Goal: Information Seeking & Learning: Understand process/instructions

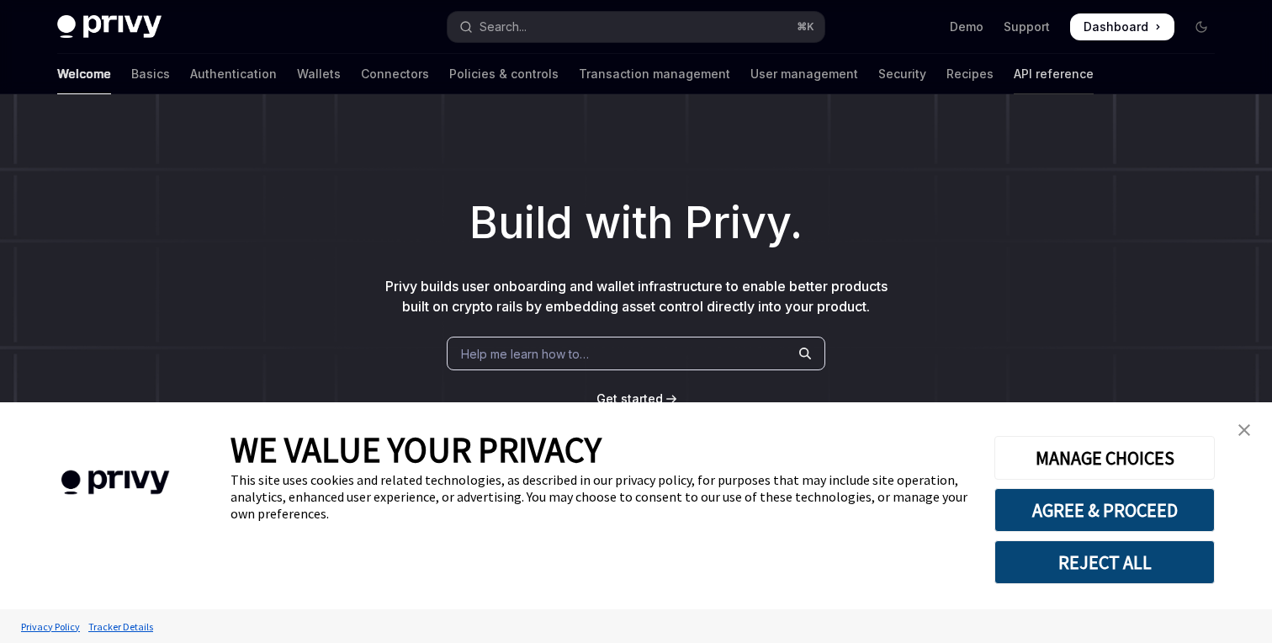
click at [1014, 80] on link "API reference" at bounding box center [1054, 74] width 80 height 40
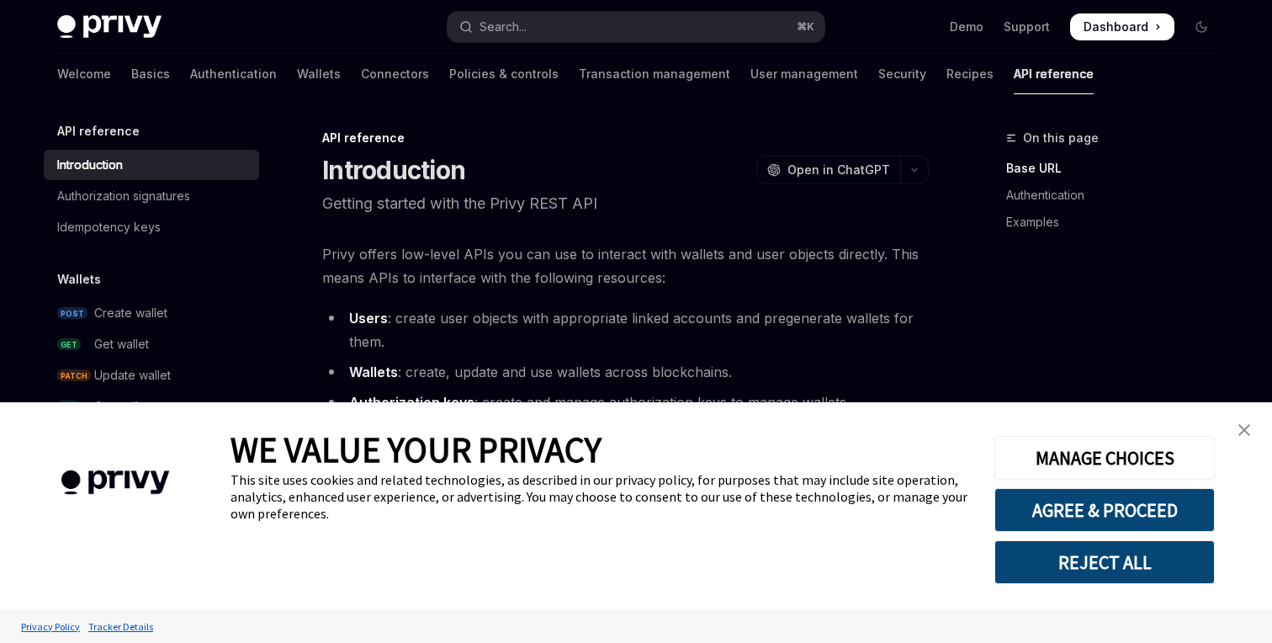
click at [1241, 428] on img "close banner" at bounding box center [1244, 430] width 12 height 12
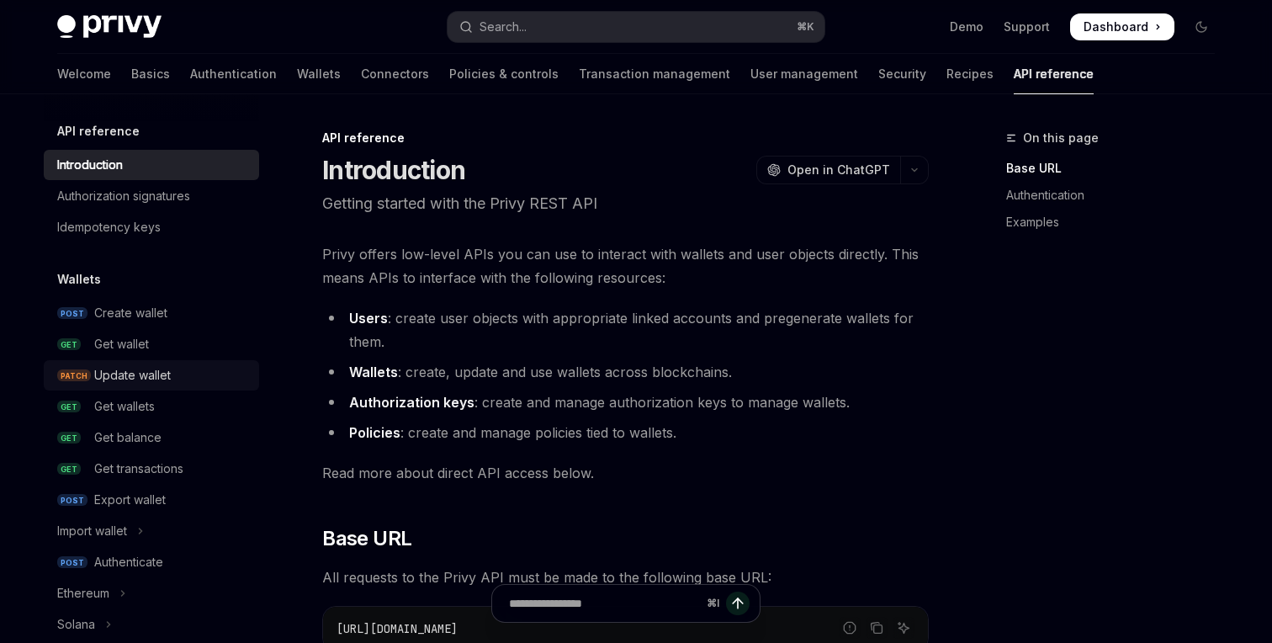
click at [132, 371] on div "Update wallet" at bounding box center [132, 375] width 77 height 20
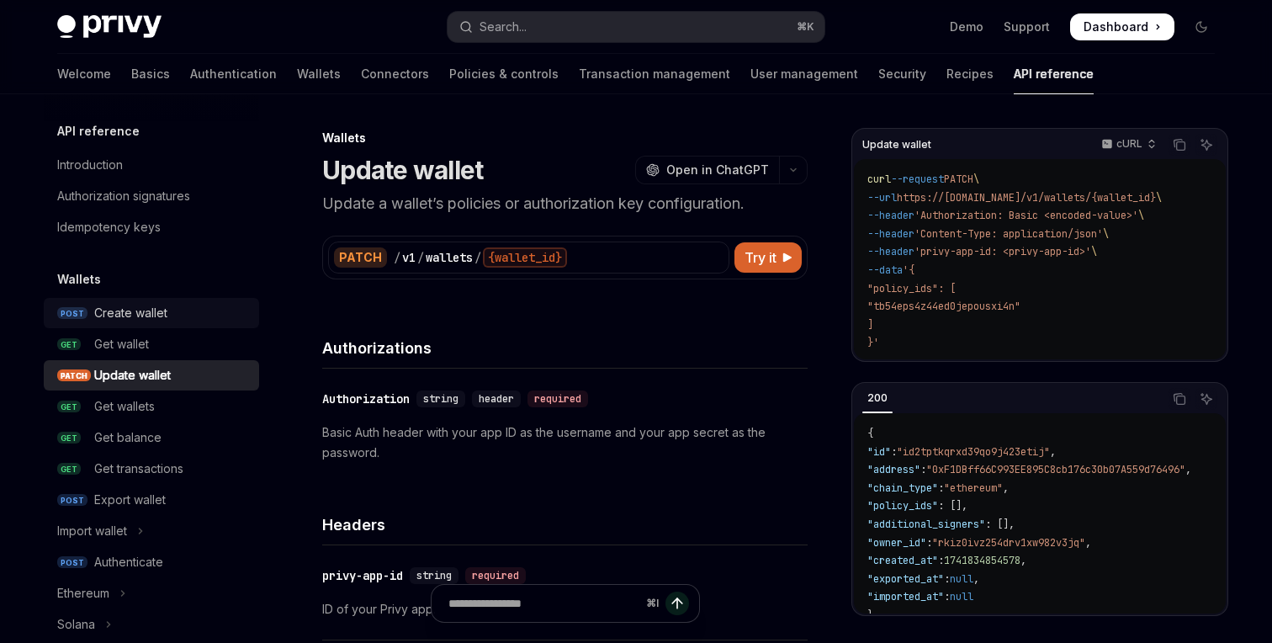
click at [156, 315] on div "Create wallet" at bounding box center [130, 313] width 73 height 20
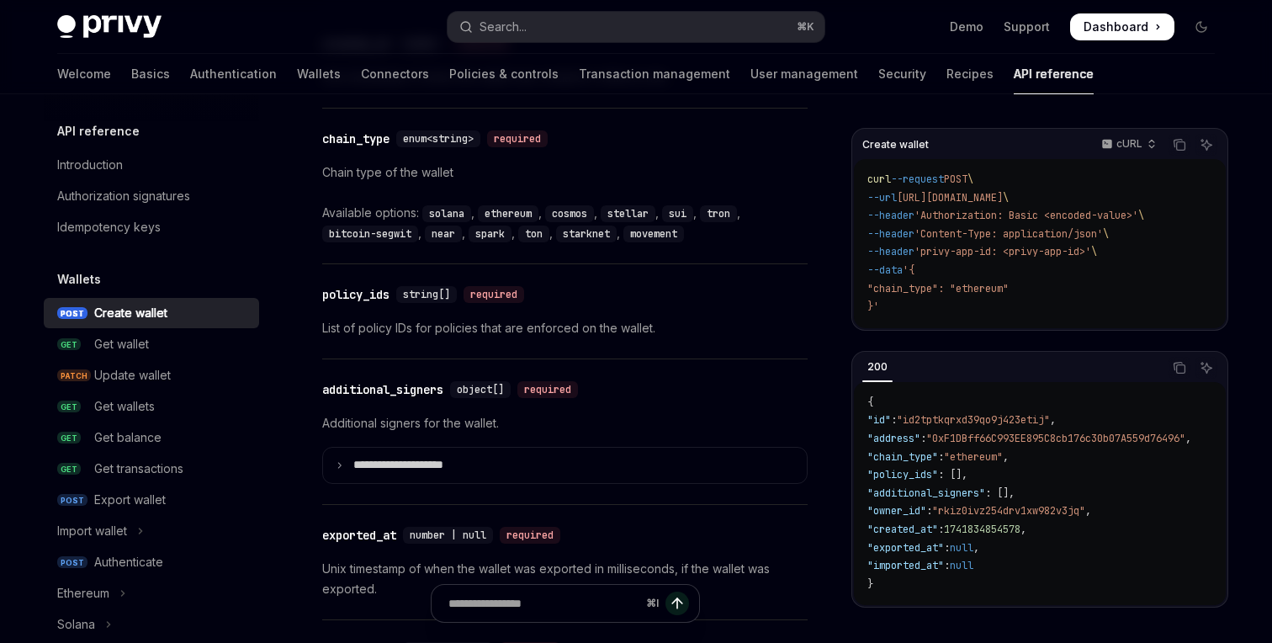
scroll to position [1915, 0]
drag, startPoint x: 315, startPoint y: 290, endPoint x: 175, endPoint y: 0, distance: 322.4
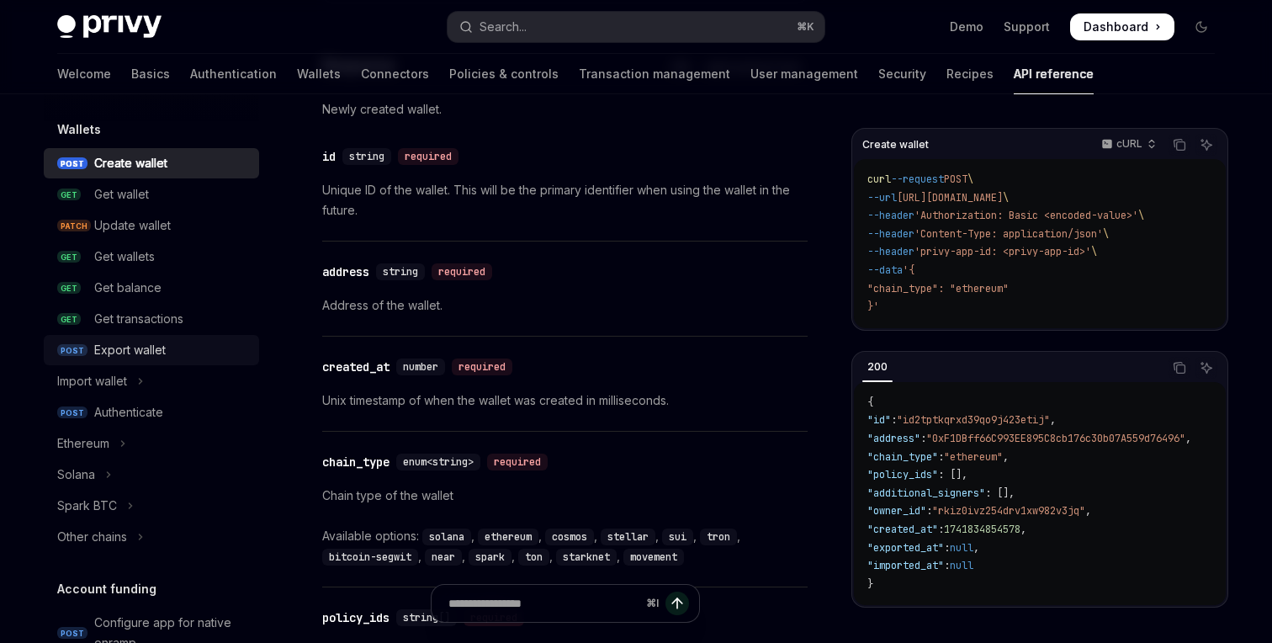
scroll to position [167, 0]
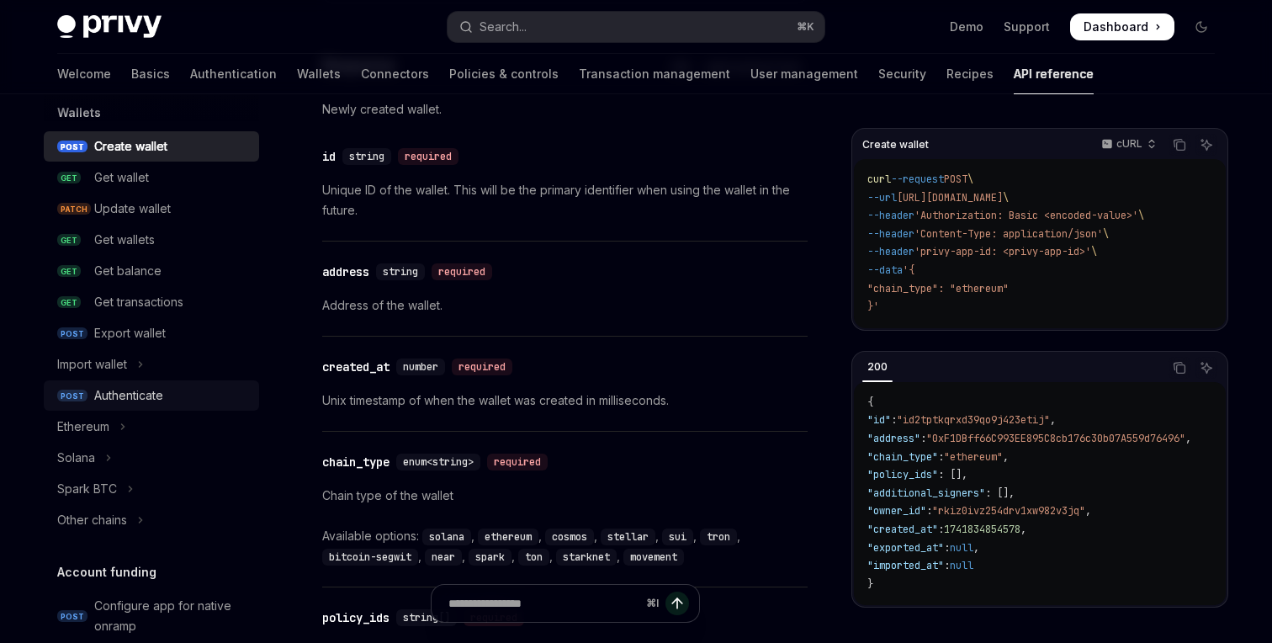
click at [156, 400] on div "Authenticate" at bounding box center [128, 395] width 69 height 20
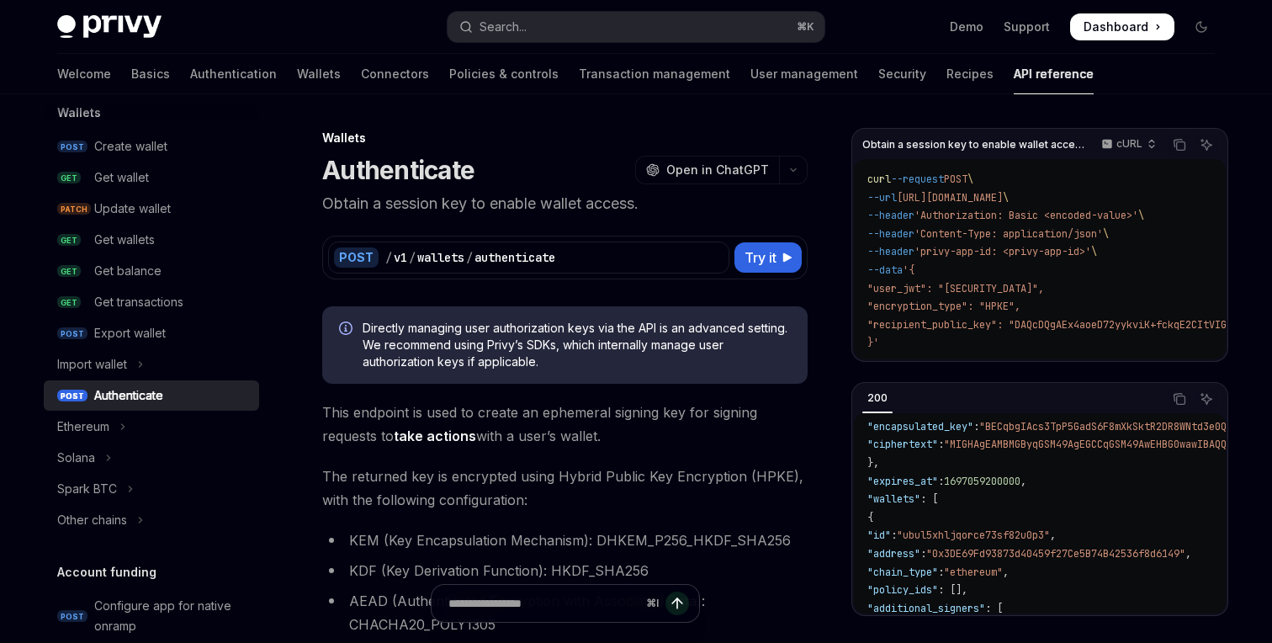
scroll to position [61, 0]
click at [1014, 80] on link "API reference" at bounding box center [1054, 74] width 80 height 40
type textarea "*"
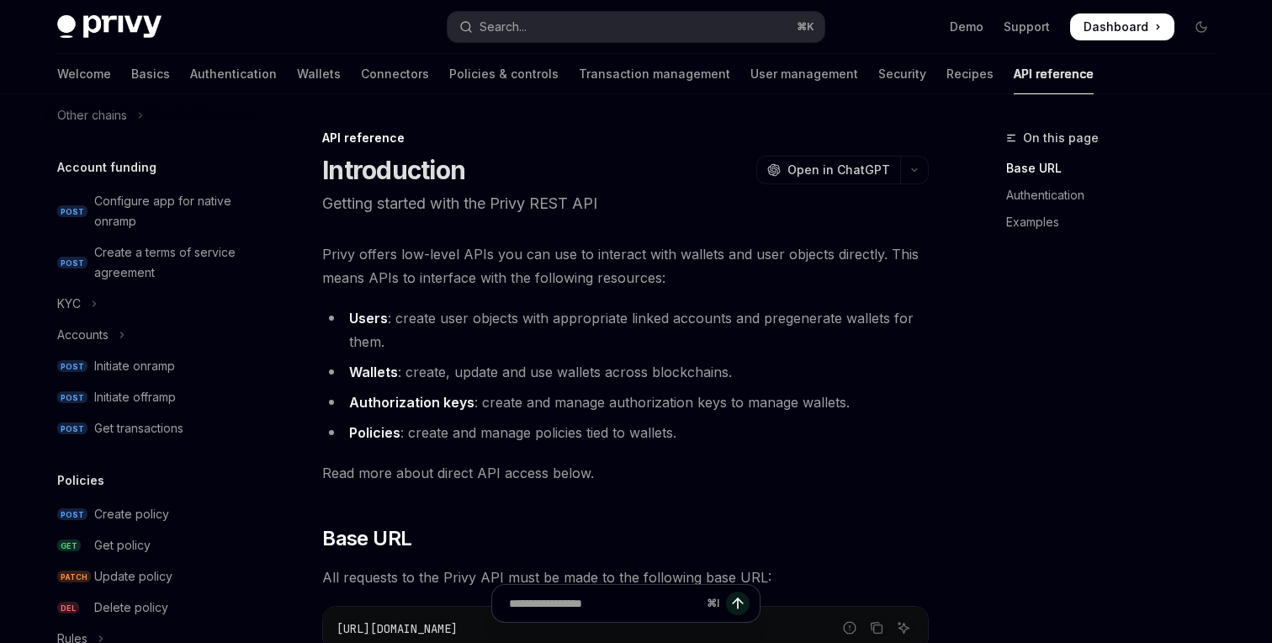
scroll to position [1153, 0]
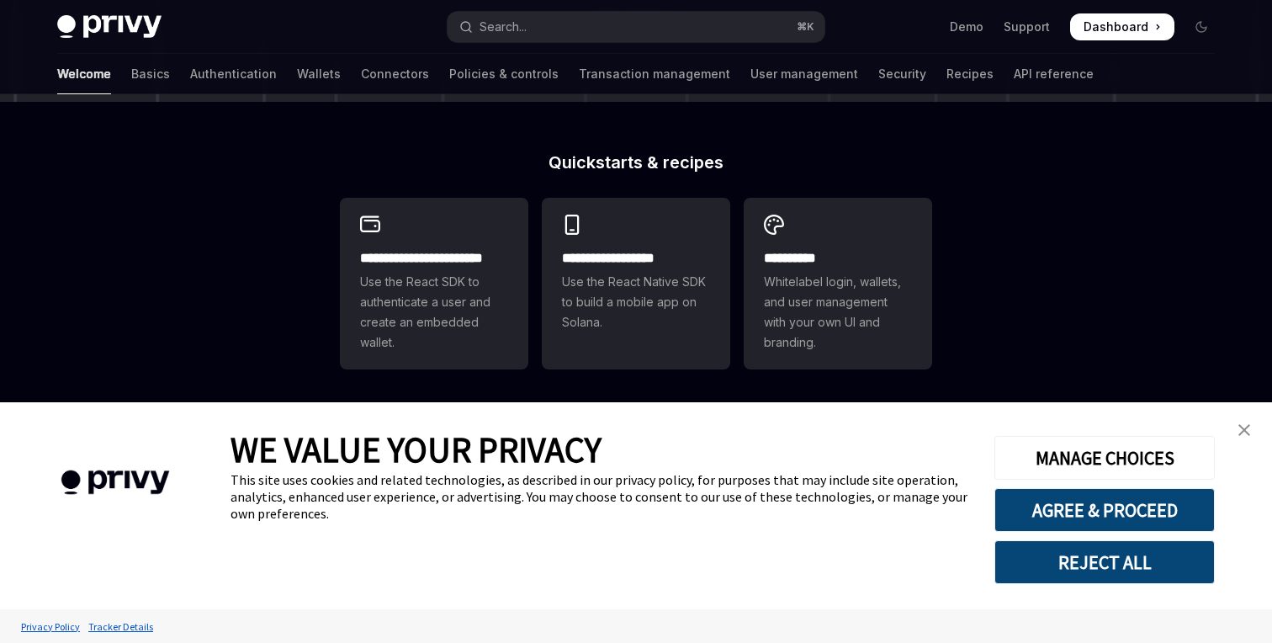
scroll to position [377, 0]
drag, startPoint x: 1230, startPoint y: 424, endPoint x: 1240, endPoint y: 425, distance: 10.1
click at [1233, 424] on link "close banner" at bounding box center [1244, 430] width 34 height 34
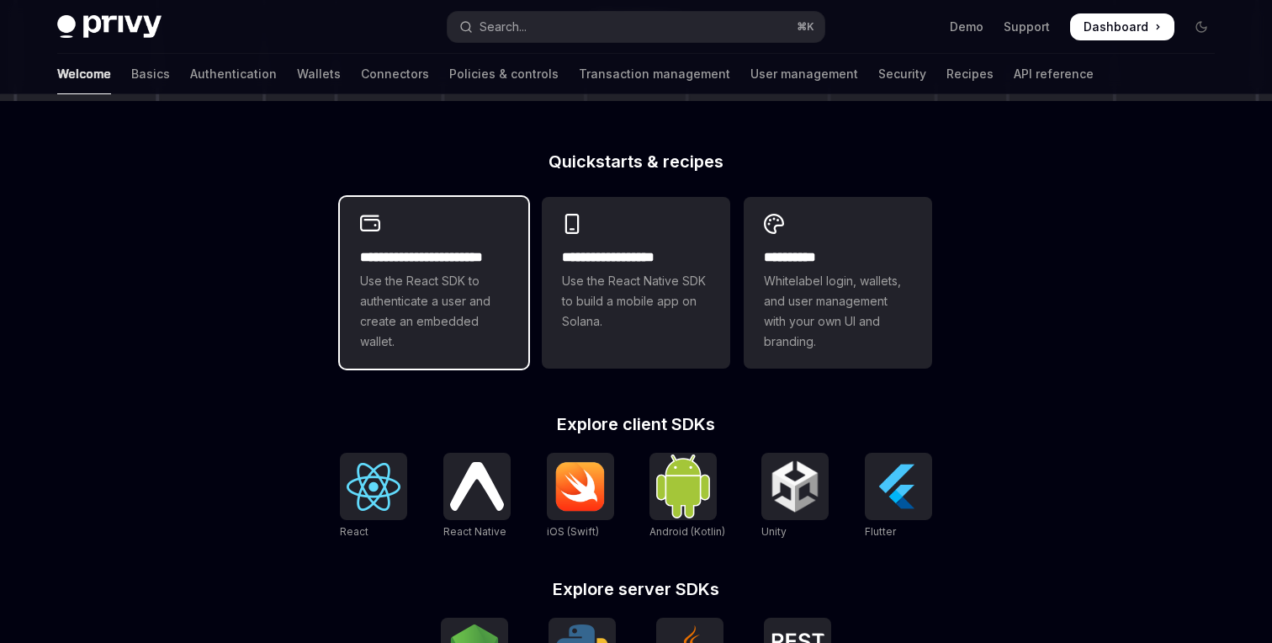
click at [448, 321] on span "Use the React SDK to authenticate a user and create an embedded wallet." at bounding box center [434, 311] width 148 height 81
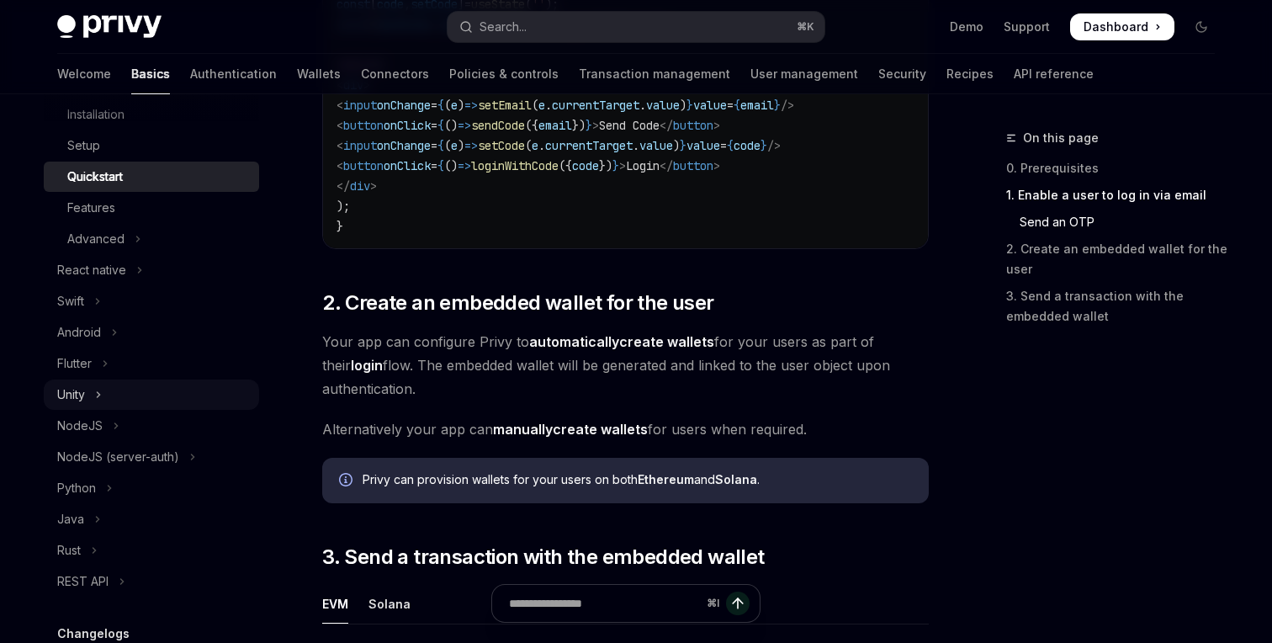
scroll to position [262, 0]
click at [140, 432] on button "NodeJS" at bounding box center [151, 425] width 215 height 30
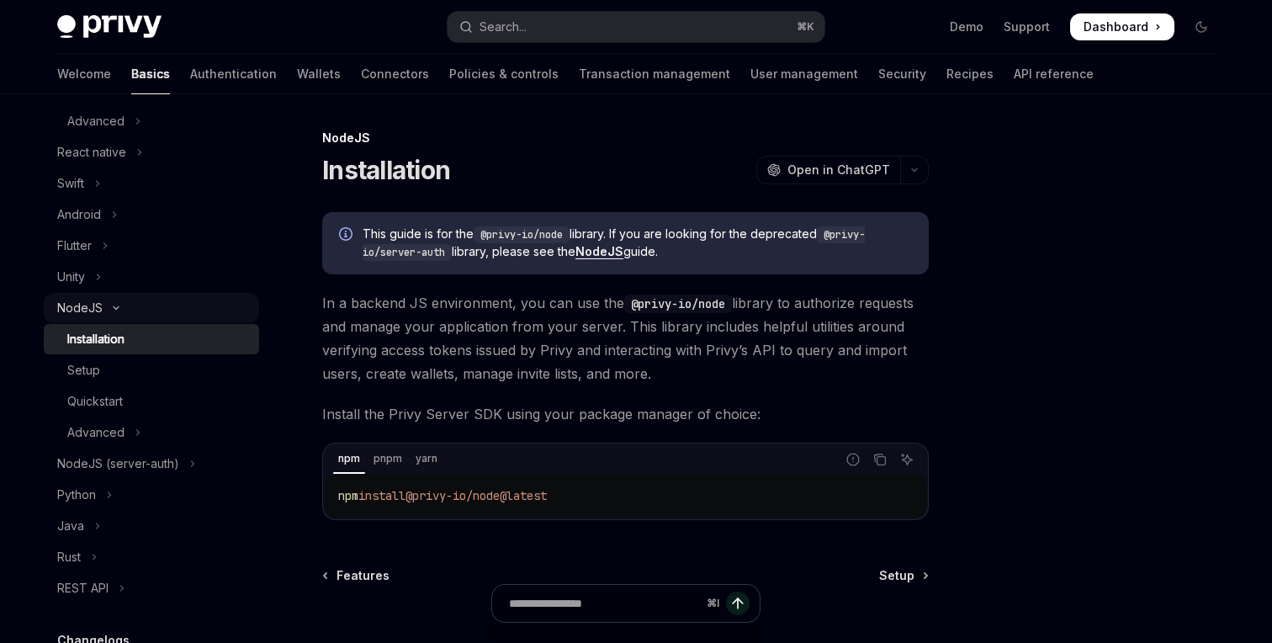
scroll to position [382, 0]
click at [154, 368] on div "Setup" at bounding box center [158, 367] width 182 height 20
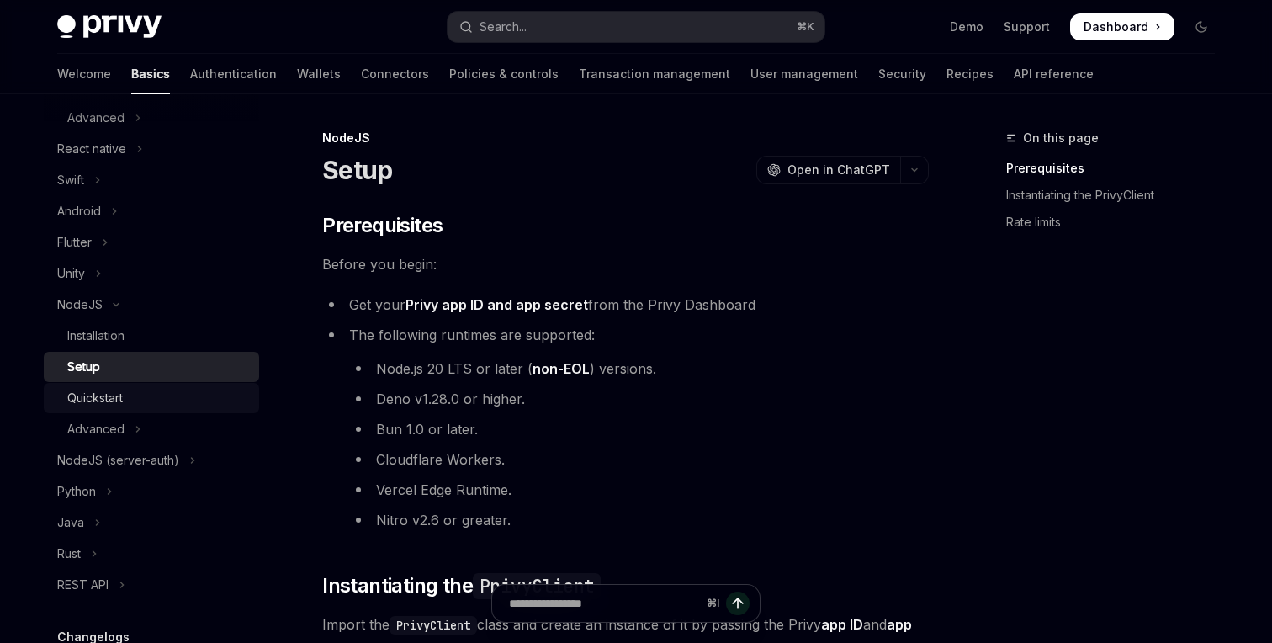
click at [145, 398] on div "Quickstart" at bounding box center [158, 398] width 182 height 20
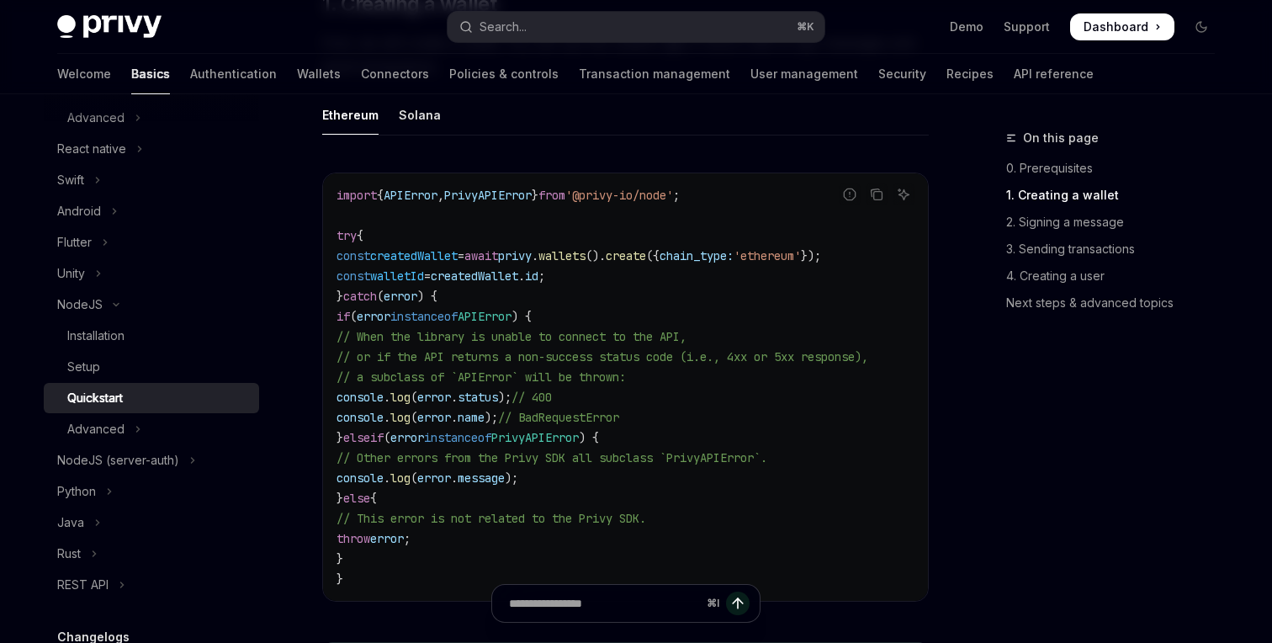
scroll to position [498, 0]
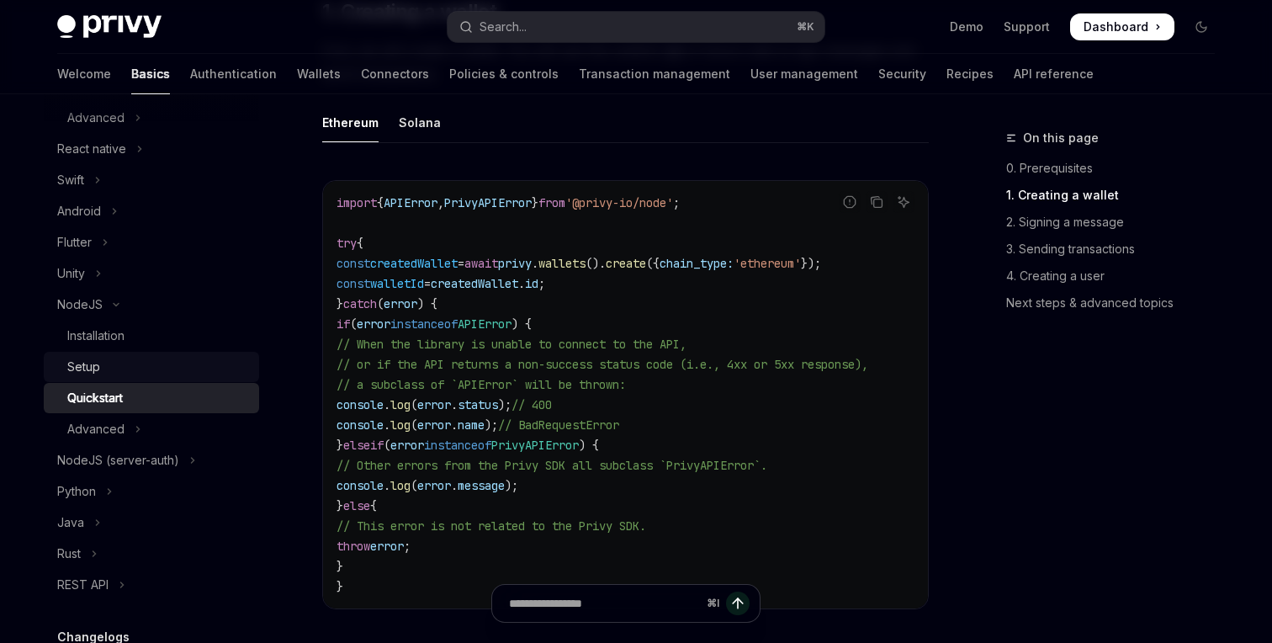
click at [172, 374] on div "Setup" at bounding box center [158, 367] width 182 height 20
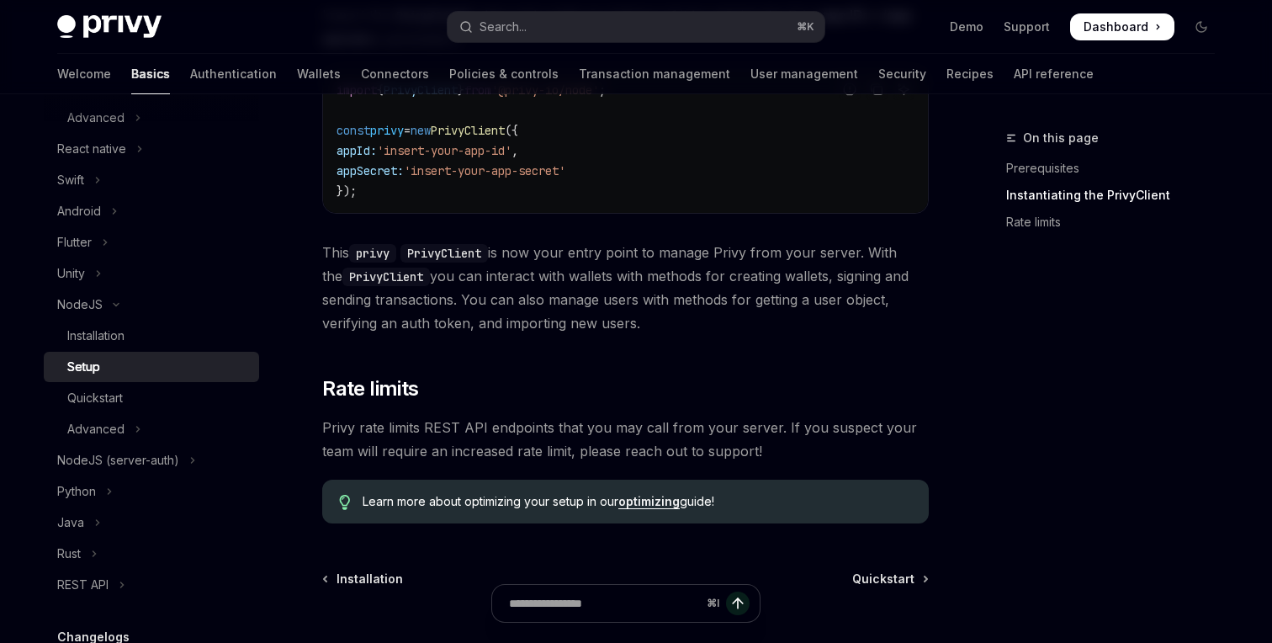
scroll to position [611, 0]
click at [130, 402] on div "Quickstart" at bounding box center [158, 398] width 182 height 20
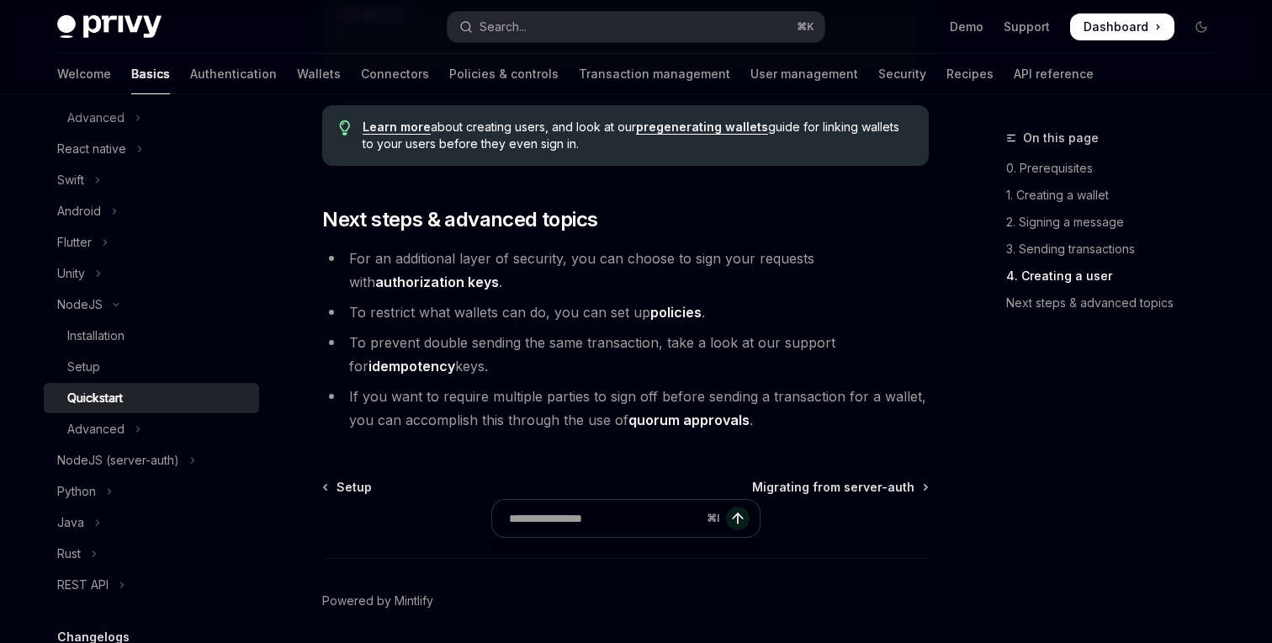
scroll to position [3658, 0]
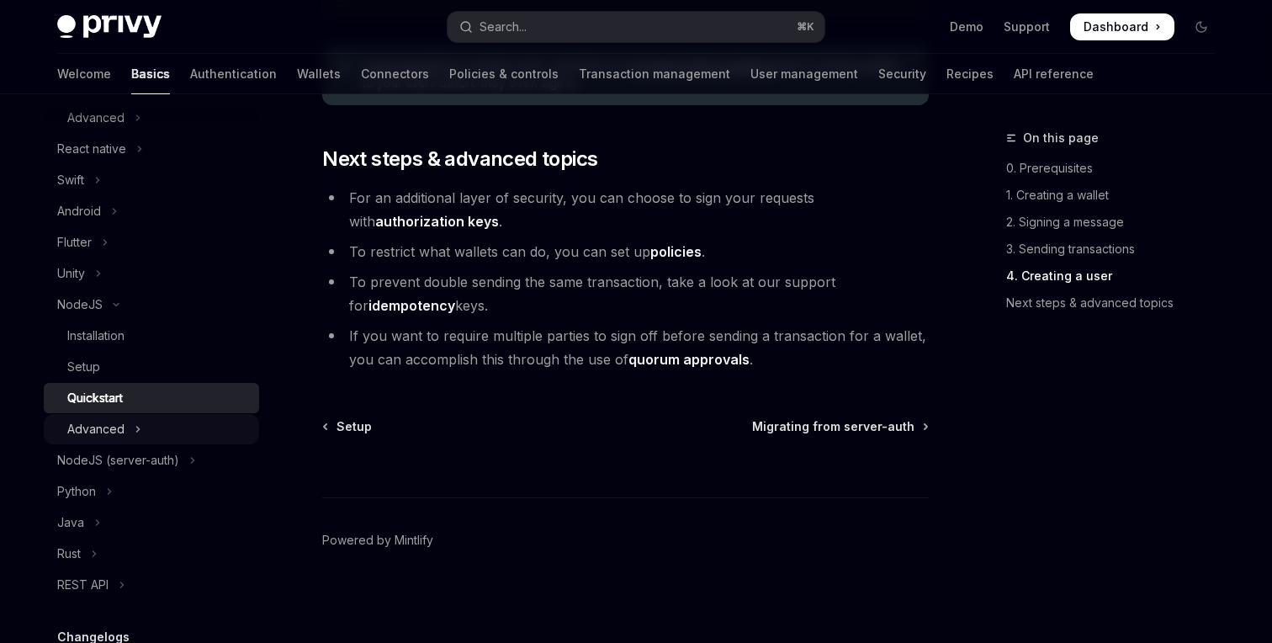
click at [133, 434] on button "Advanced" at bounding box center [151, 429] width 215 height 30
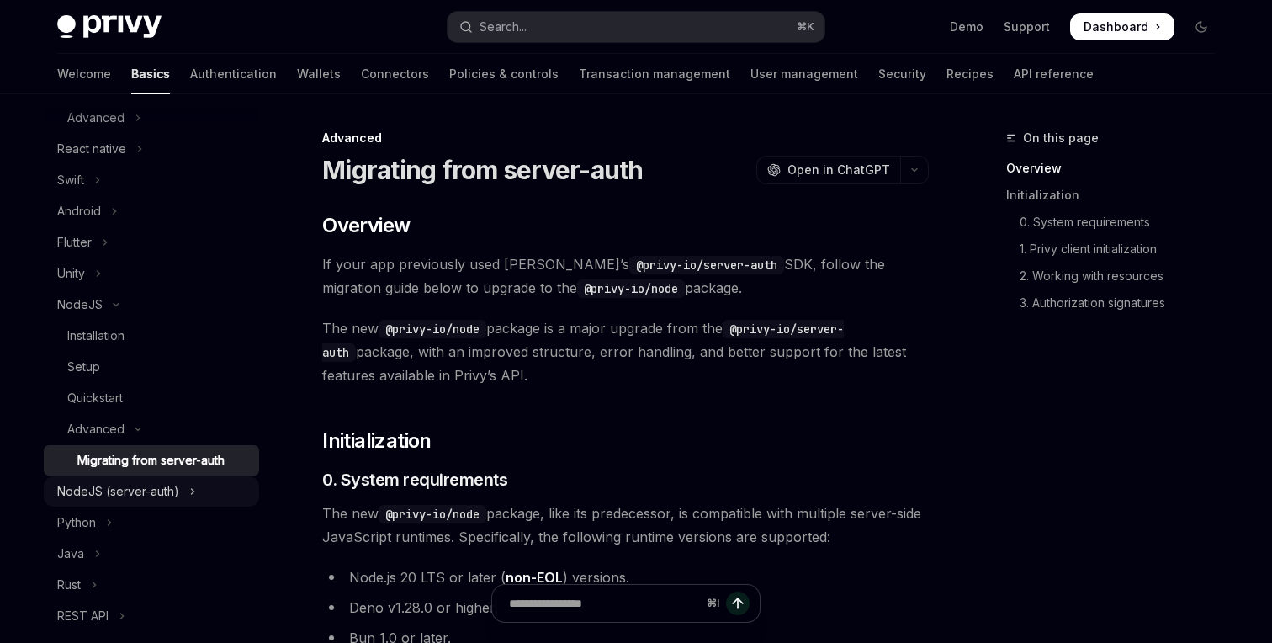
click at [156, 489] on div "NodeJS (server-auth)" at bounding box center [118, 491] width 122 height 20
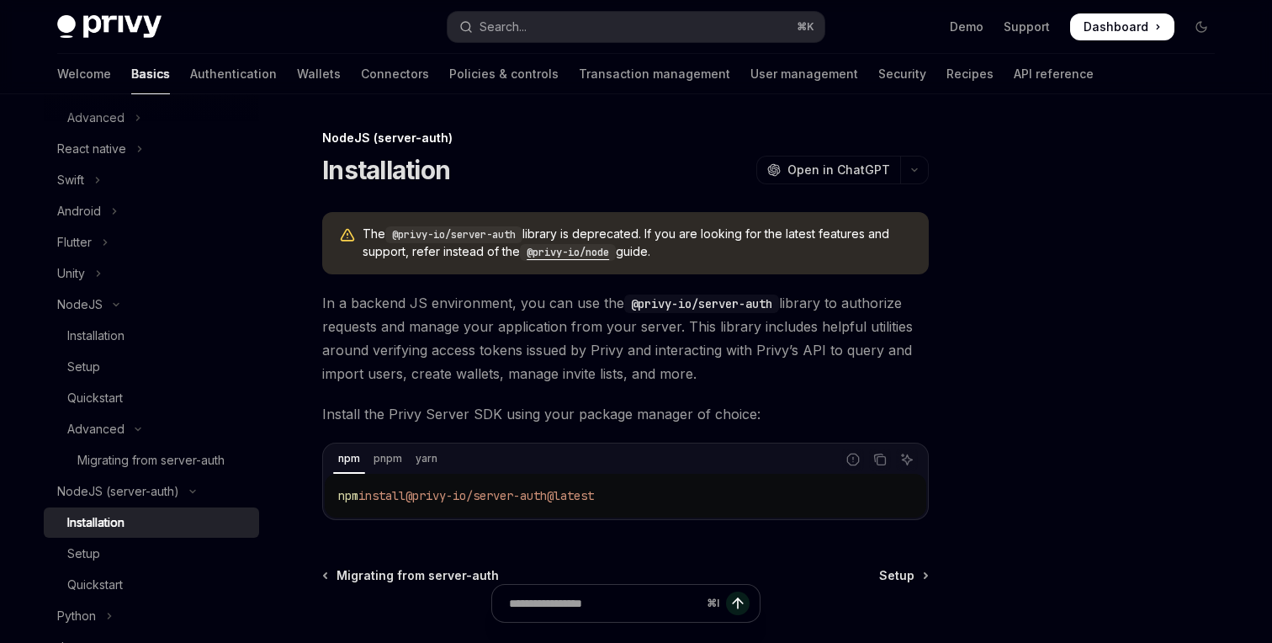
click at [563, 252] on code "@privy-io/node" at bounding box center [568, 252] width 96 height 17
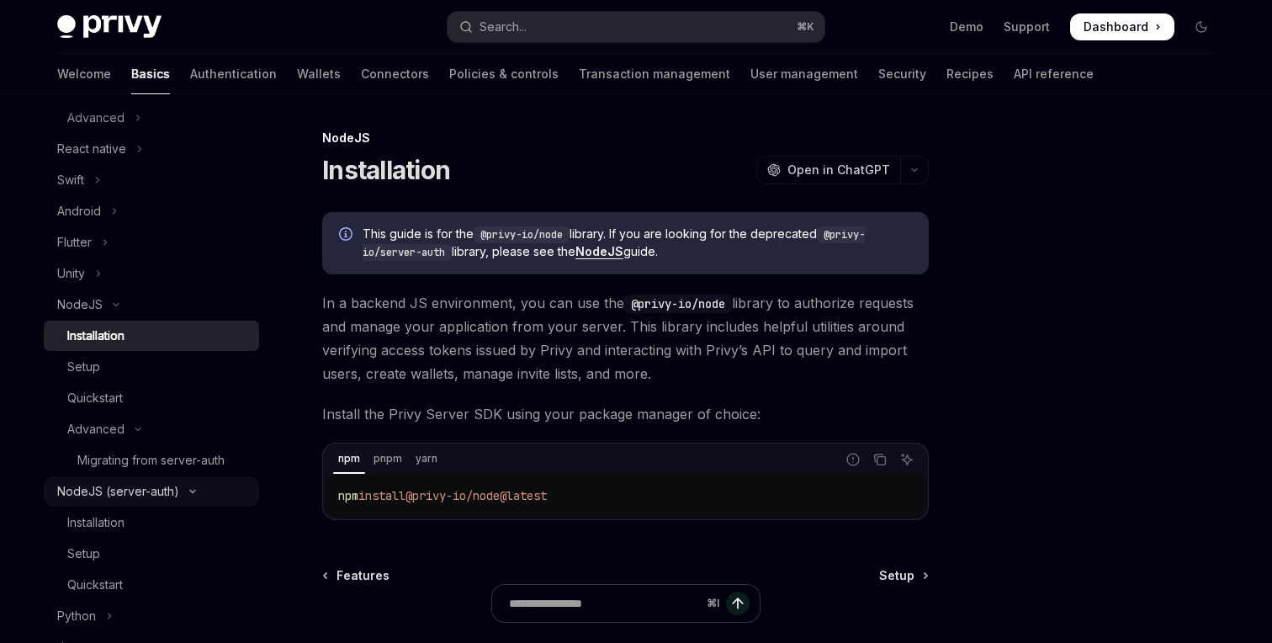
click at [200, 491] on icon "Toggle NodeJS (server-auth) section" at bounding box center [193, 491] width 20 height 7
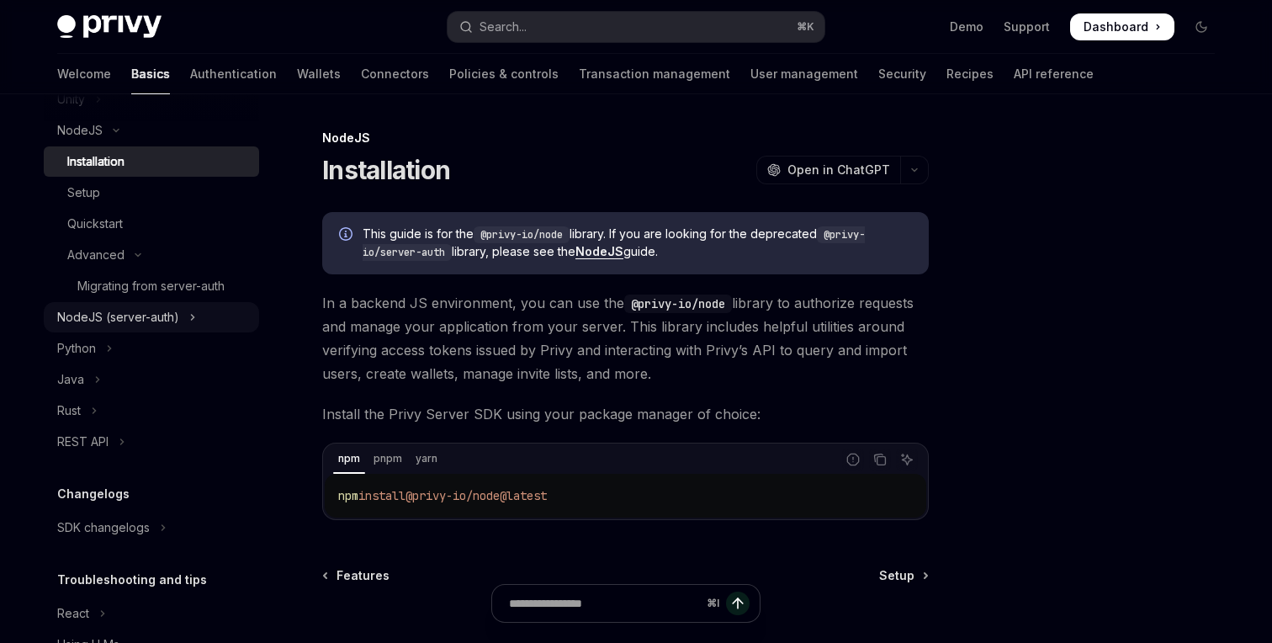
scroll to position [559, 0]
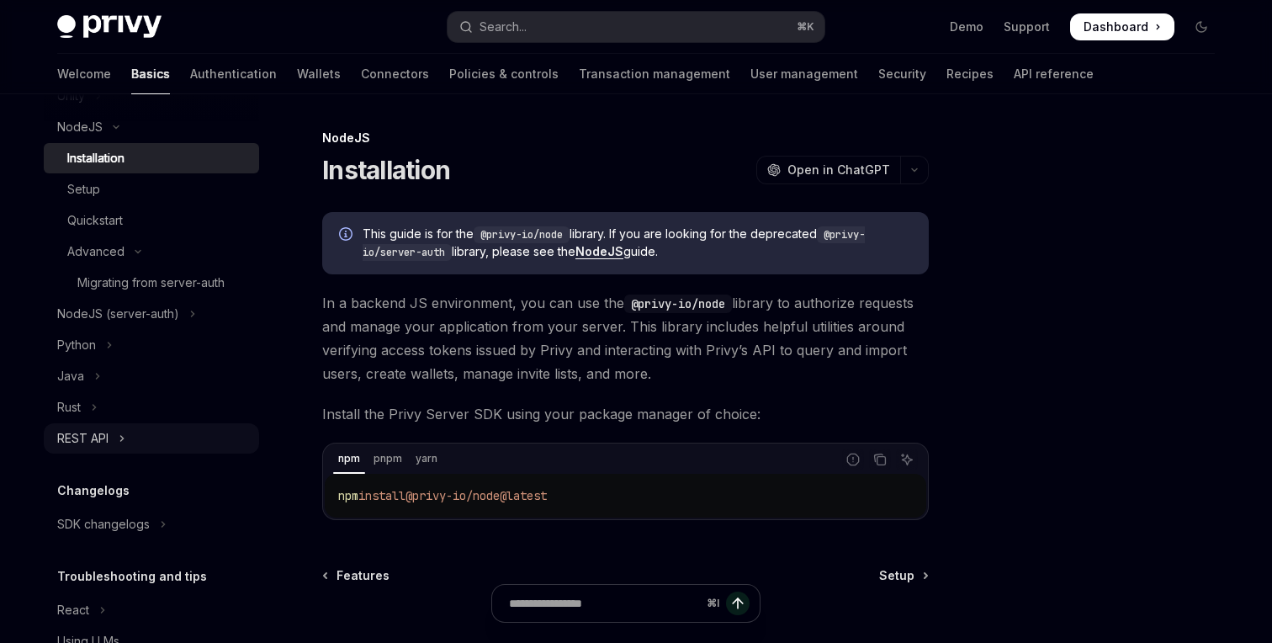
click at [129, 445] on button "REST API" at bounding box center [151, 438] width 215 height 30
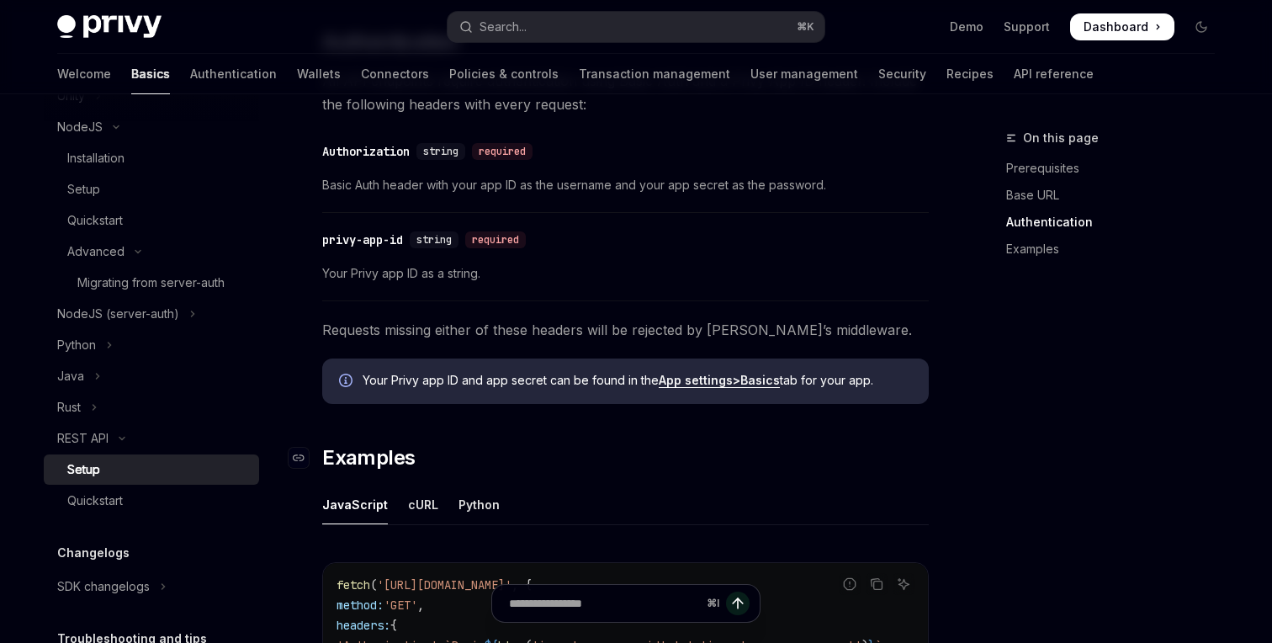
scroll to position [534, 0]
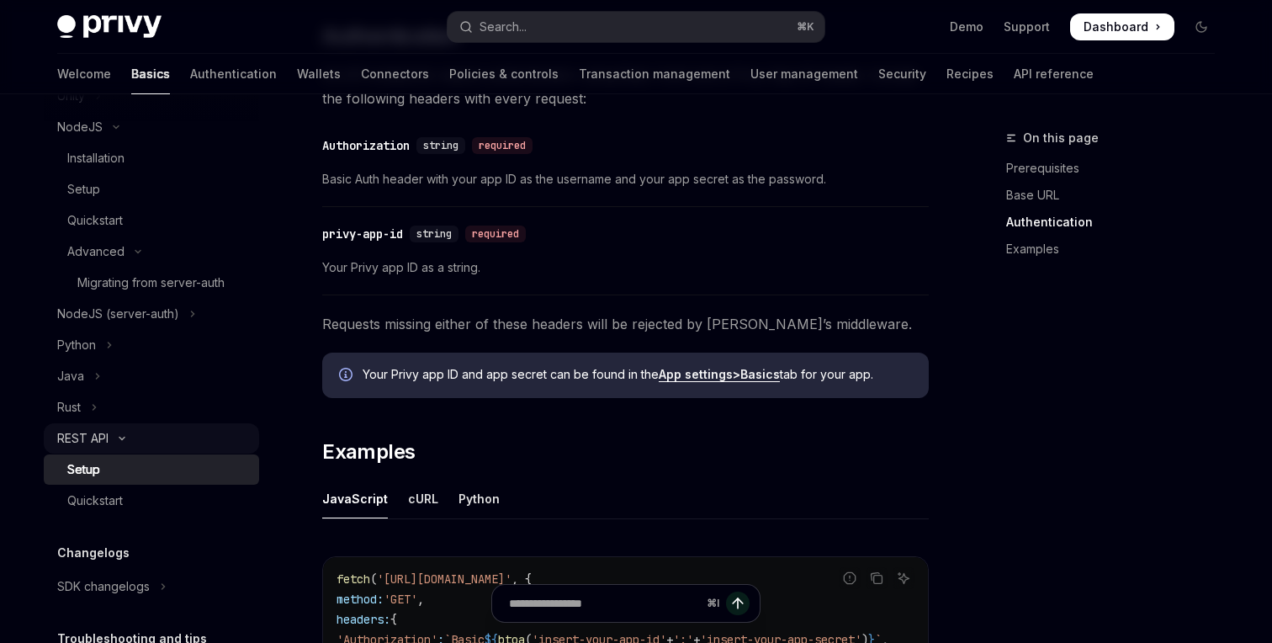
click at [111, 438] on button "REST API" at bounding box center [151, 438] width 215 height 30
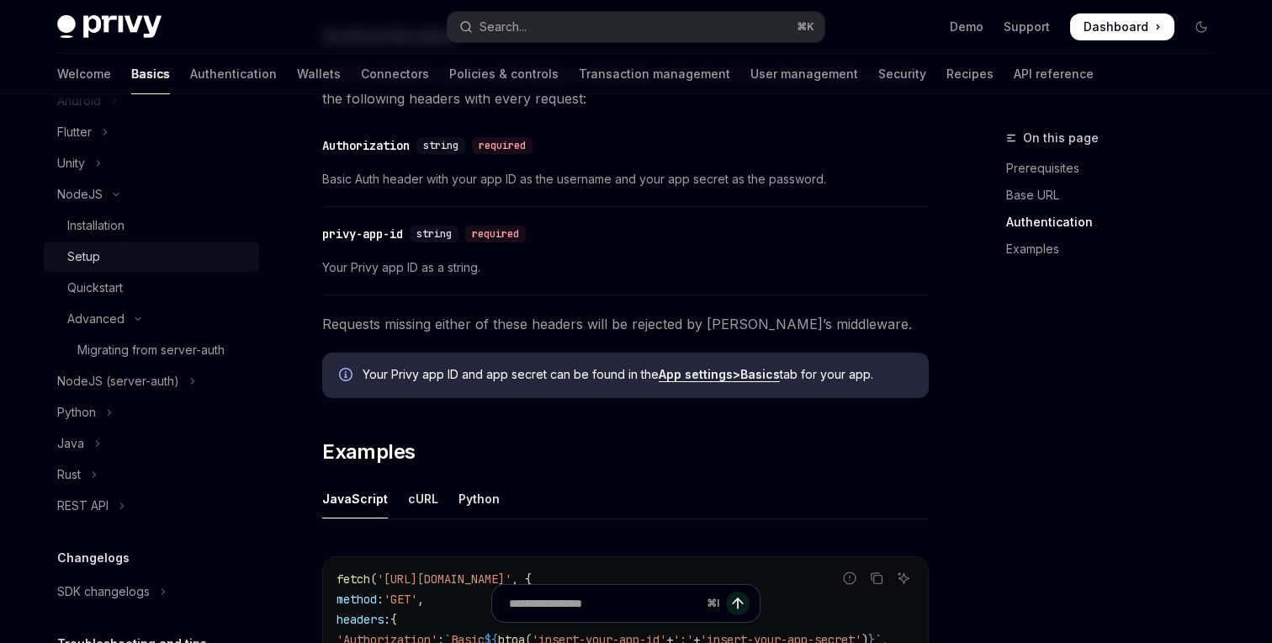
scroll to position [470, 0]
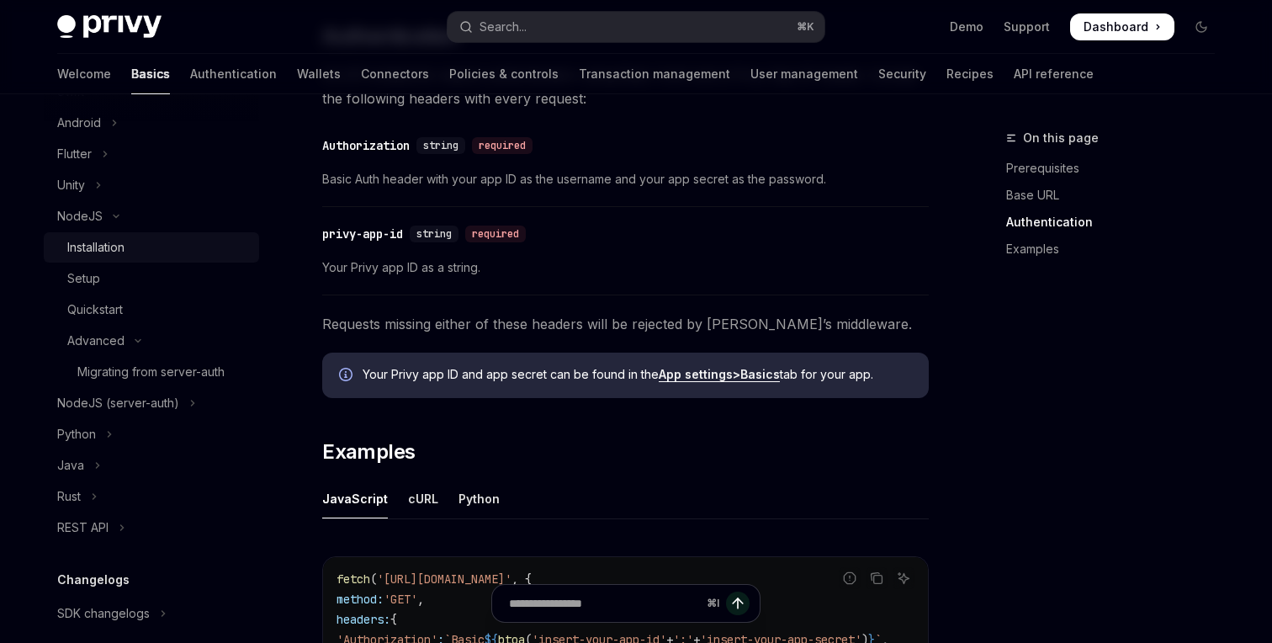
click at [127, 260] on link "Installation" at bounding box center [151, 247] width 215 height 30
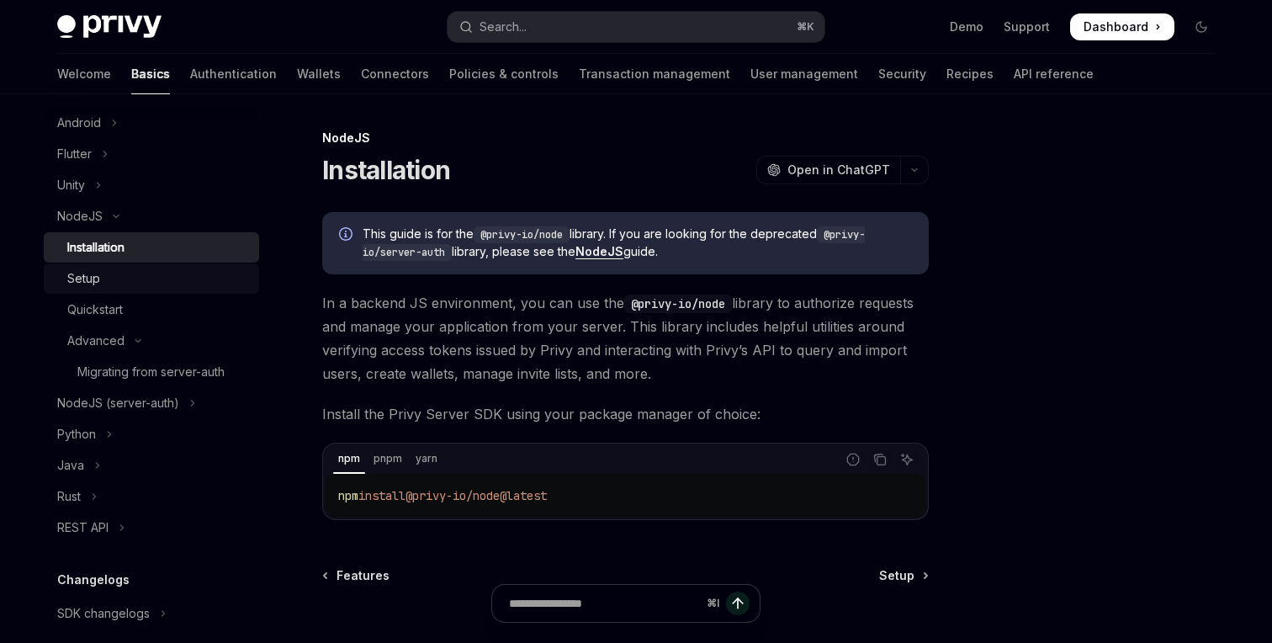
click at [172, 273] on div "Setup" at bounding box center [158, 278] width 182 height 20
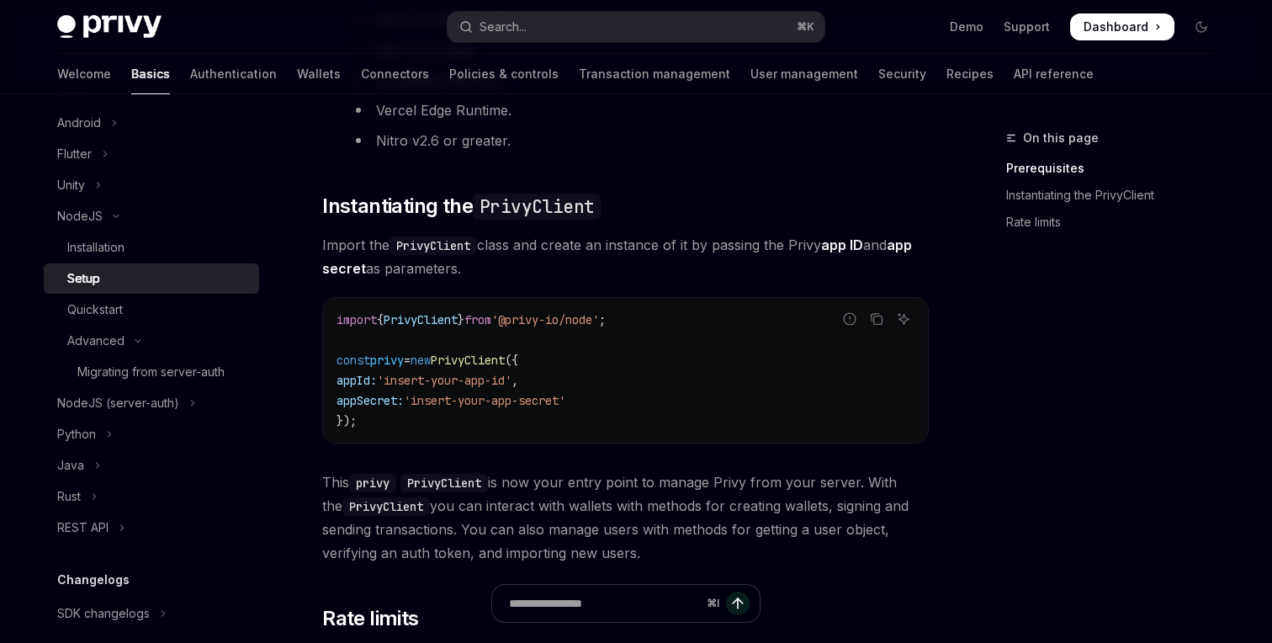
scroll to position [380, 0]
click at [1094, 500] on div "On this page Prerequisites Instantiating the PrivyClient Rate limits" at bounding box center [1100, 385] width 256 height 515
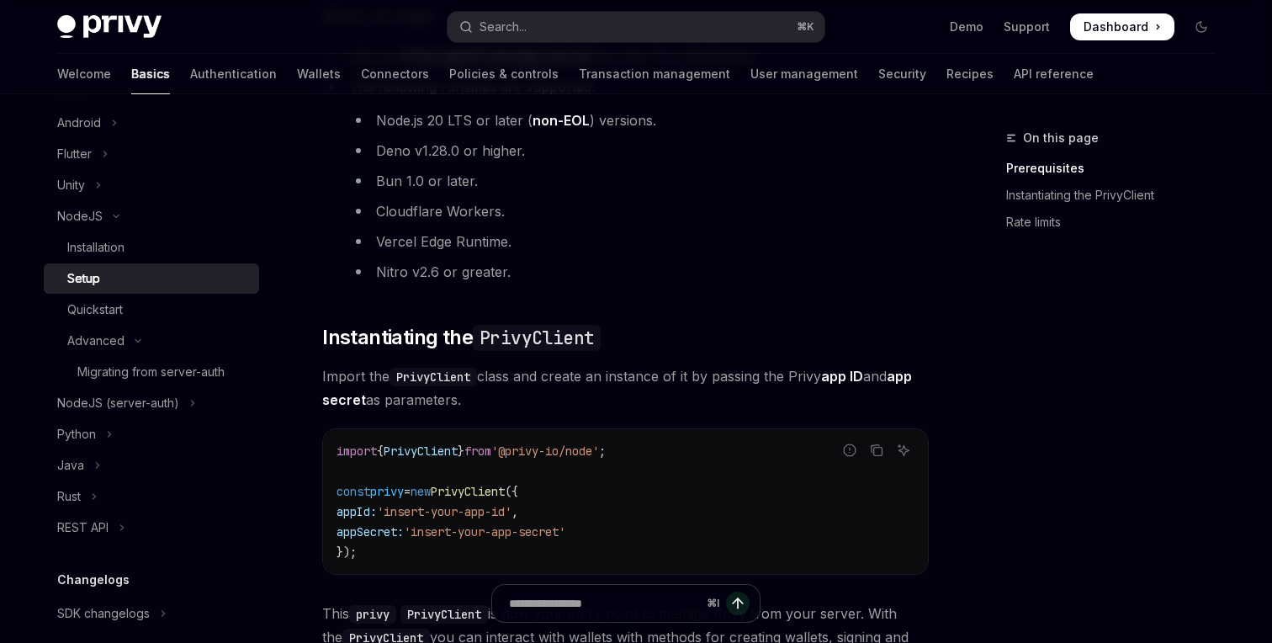
scroll to position [247, 0]
click at [151, 310] on div "Quickstart" at bounding box center [158, 309] width 182 height 20
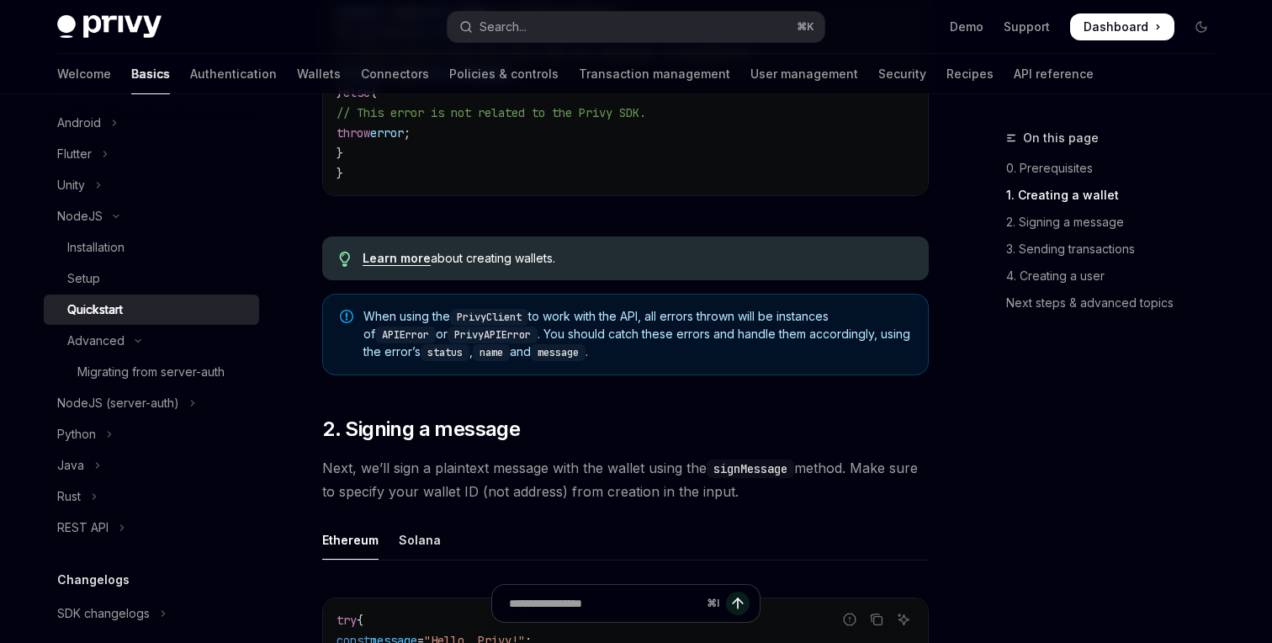
scroll to position [1159, 0]
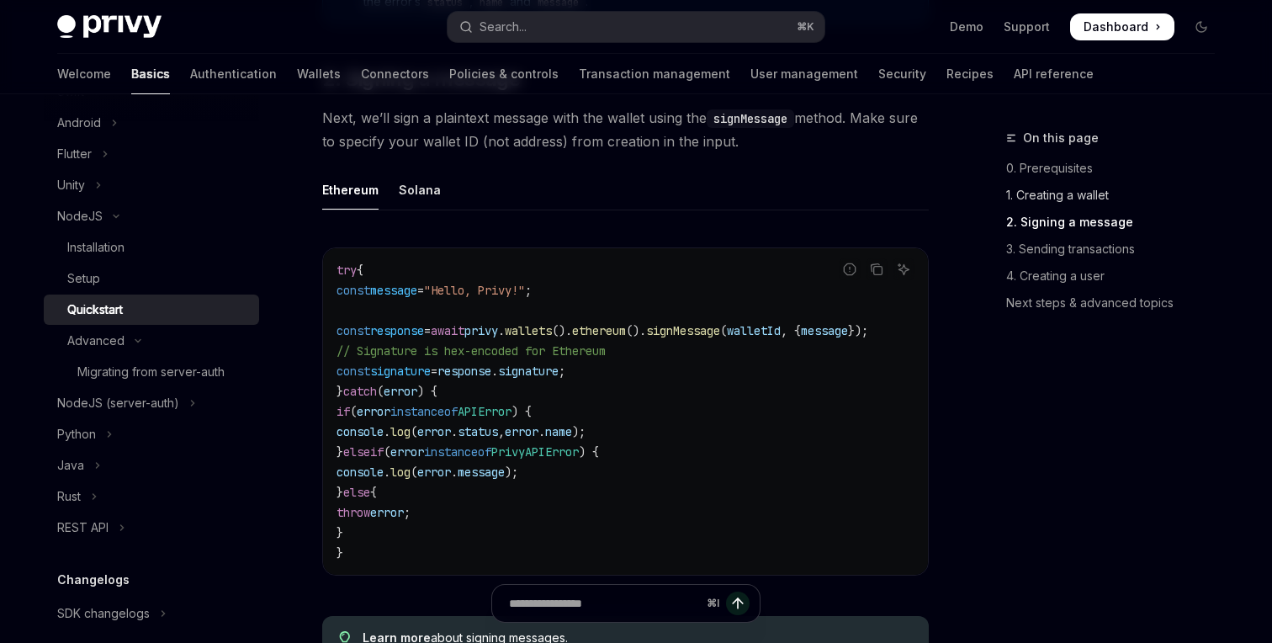
click at [1076, 185] on link "1. Creating a wallet" at bounding box center [1117, 195] width 222 height 27
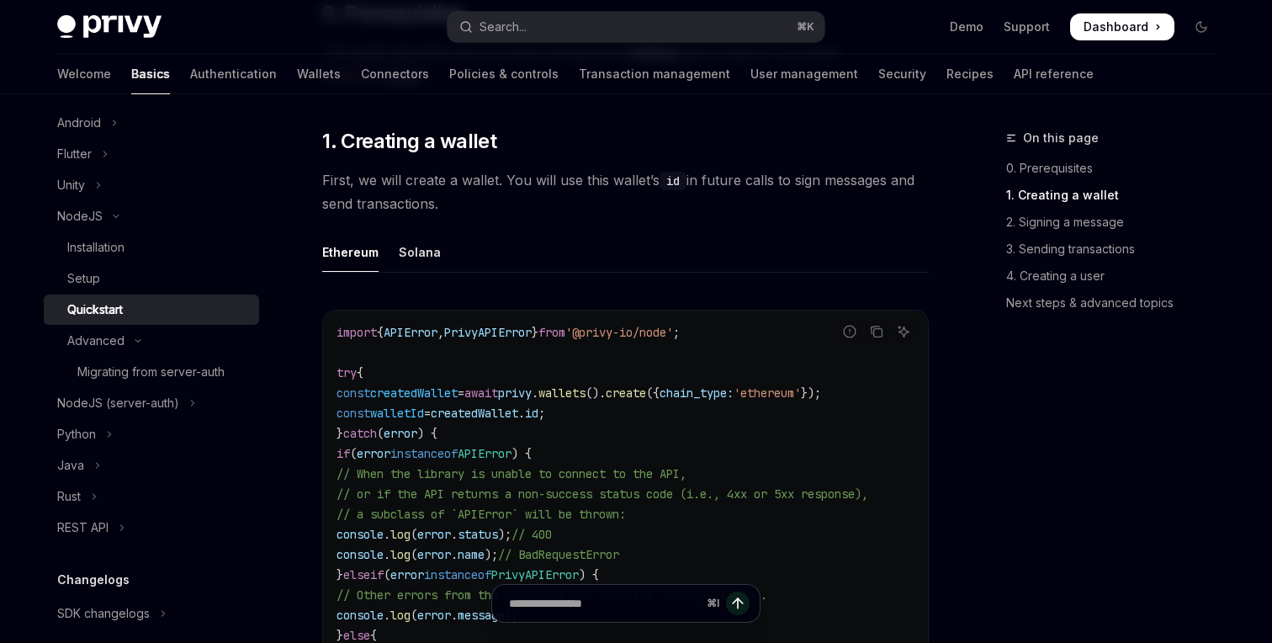
scroll to position [368, 0]
click at [128, 284] on div "Setup" at bounding box center [158, 278] width 182 height 20
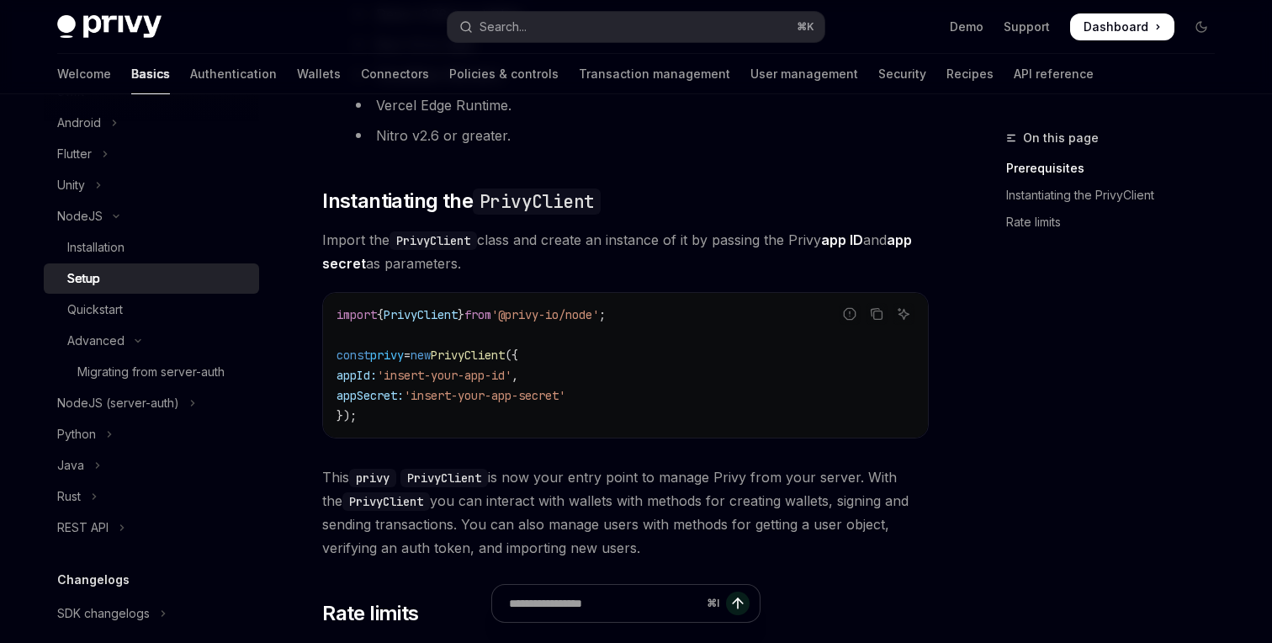
scroll to position [409, 0]
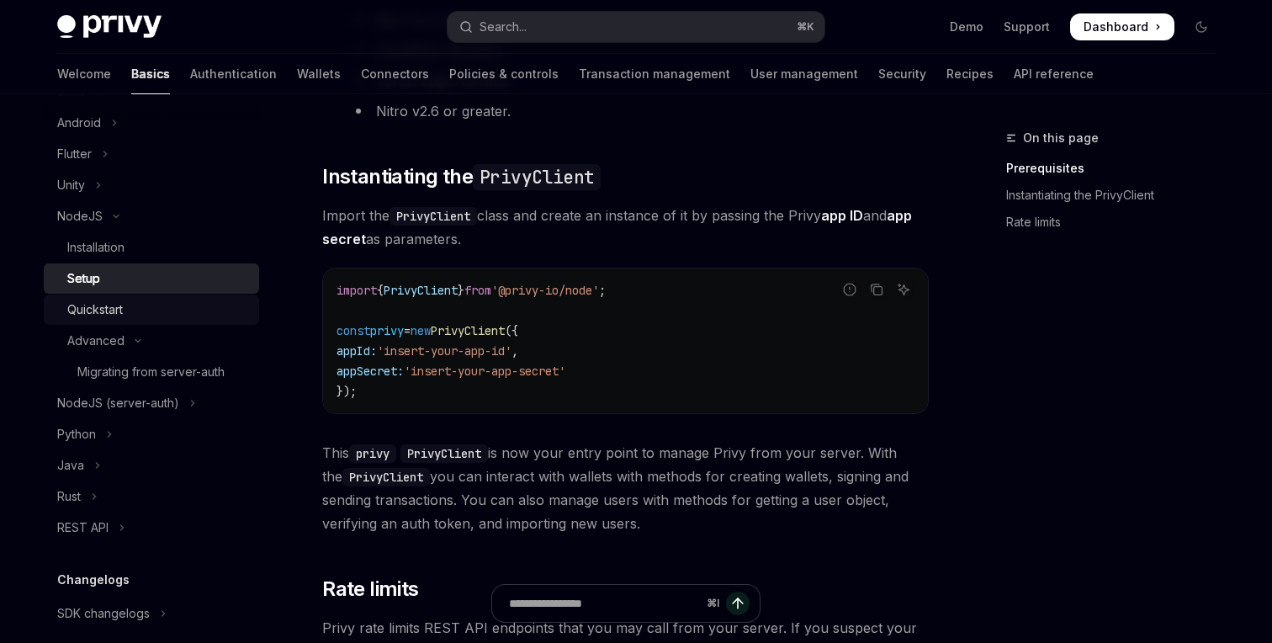
click at [202, 302] on div "Quickstart" at bounding box center [158, 309] width 182 height 20
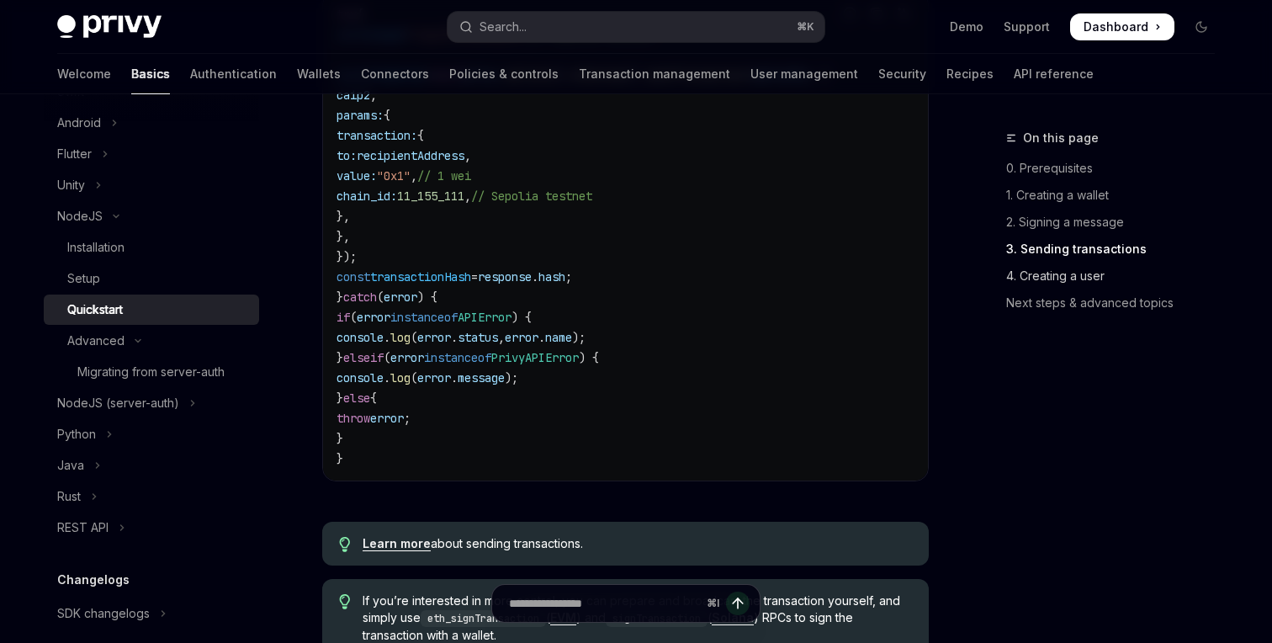
scroll to position [2357, 0]
click at [1043, 312] on link "Next steps & advanced topics" at bounding box center [1117, 302] width 222 height 27
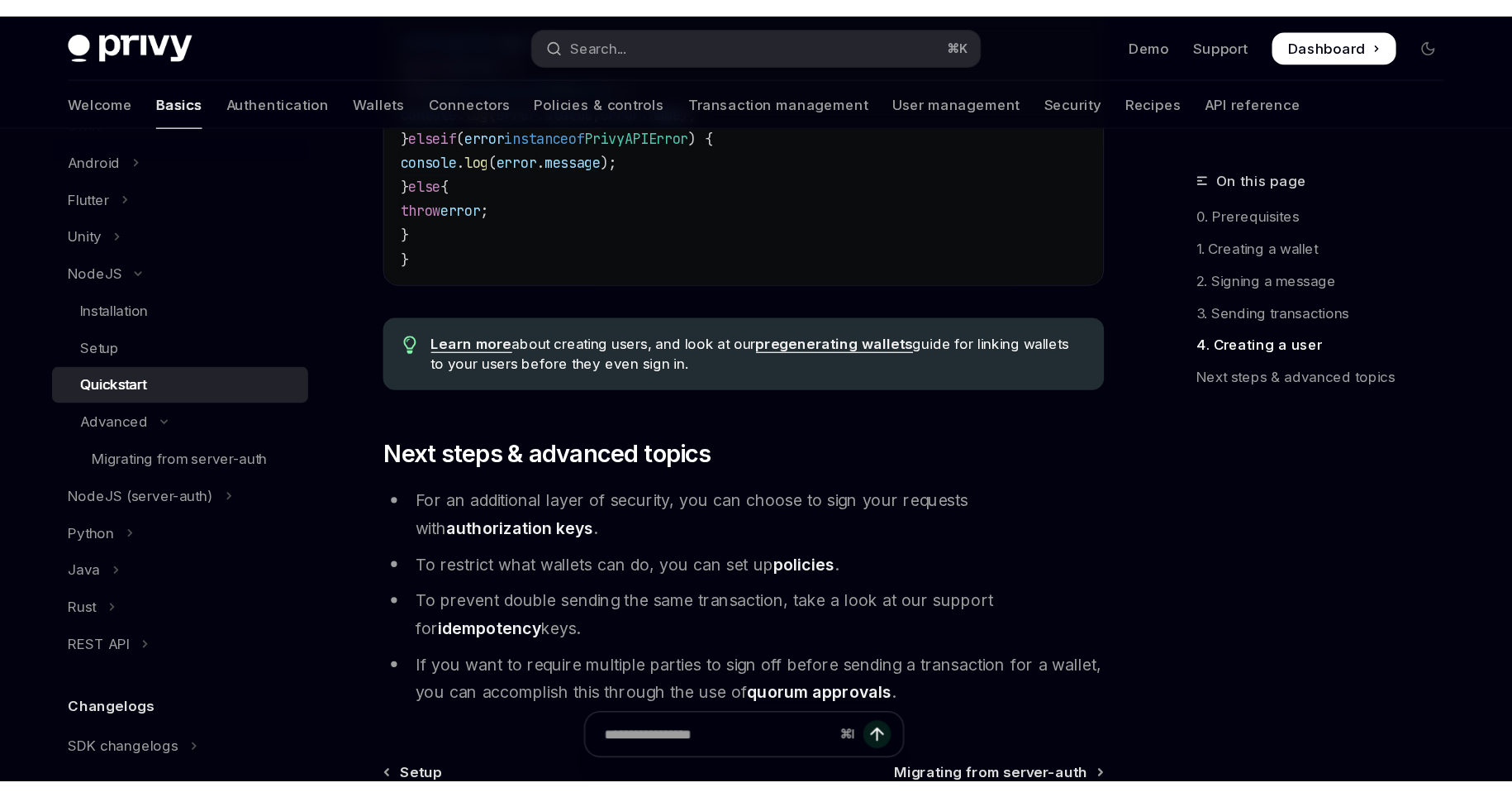
scroll to position [3374, 0]
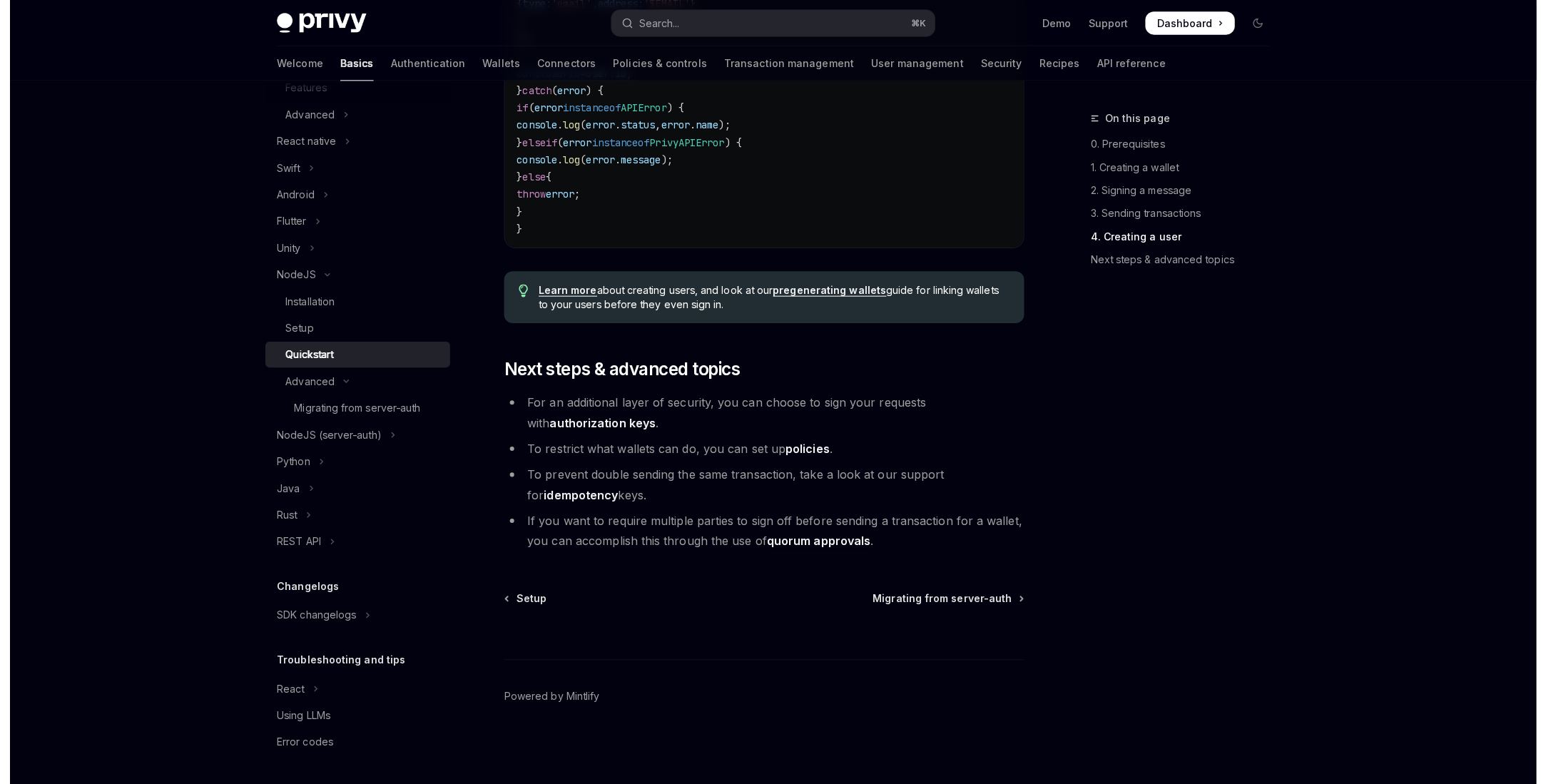
scroll to position [302, 0]
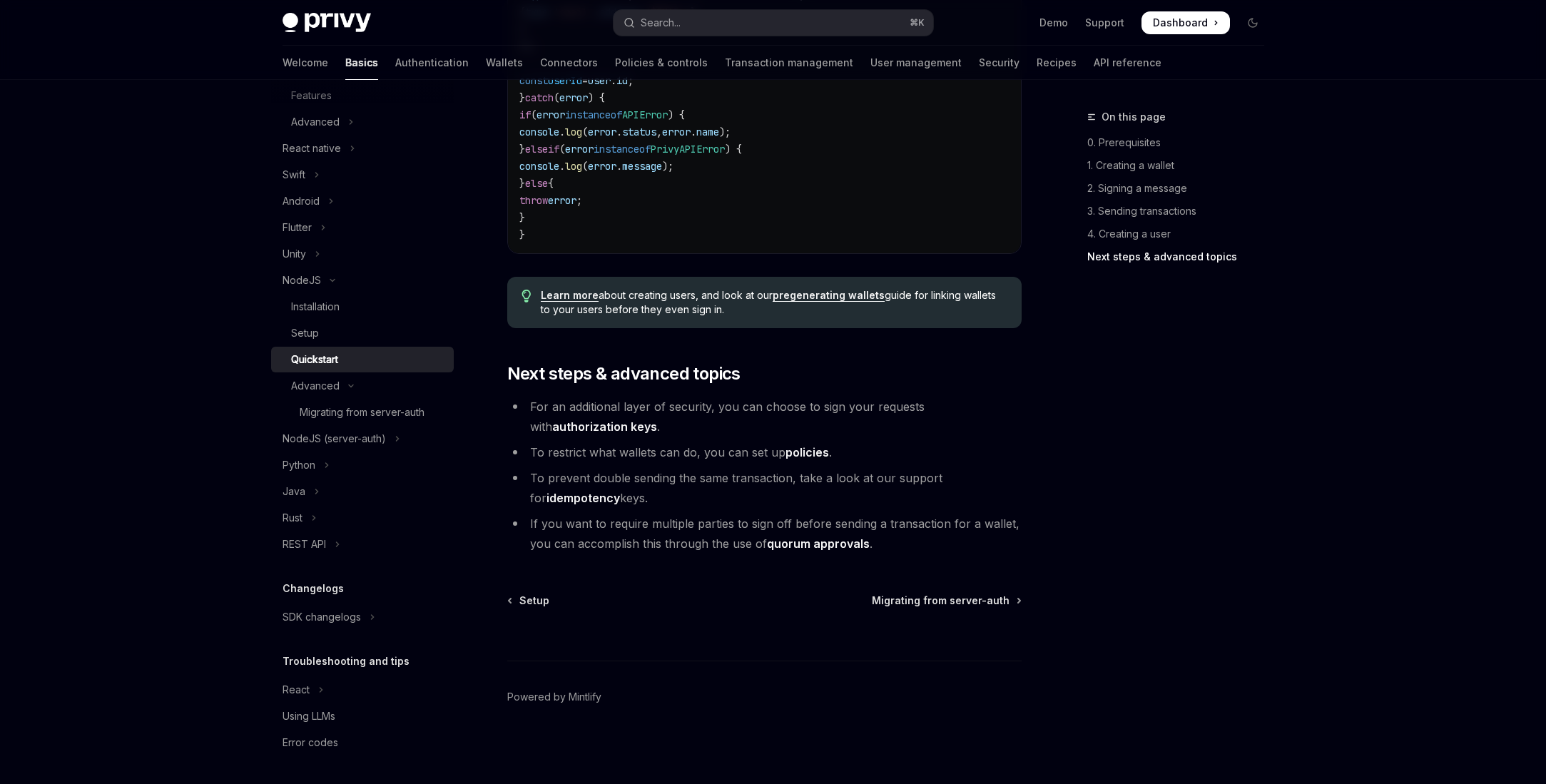
type textarea "*"
